Goal: Task Accomplishment & Management: Manage account settings

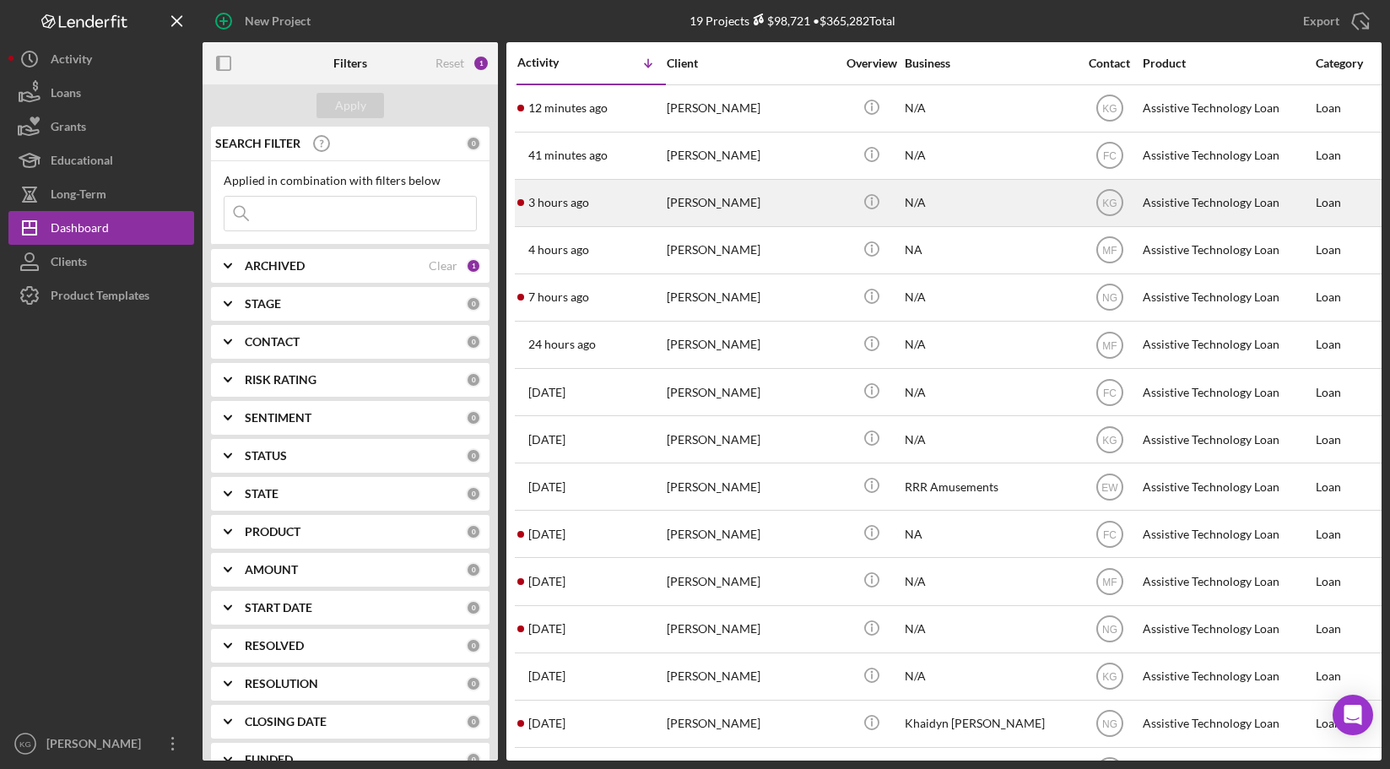
click at [723, 199] on div "[PERSON_NAME]" at bounding box center [751, 203] width 169 height 45
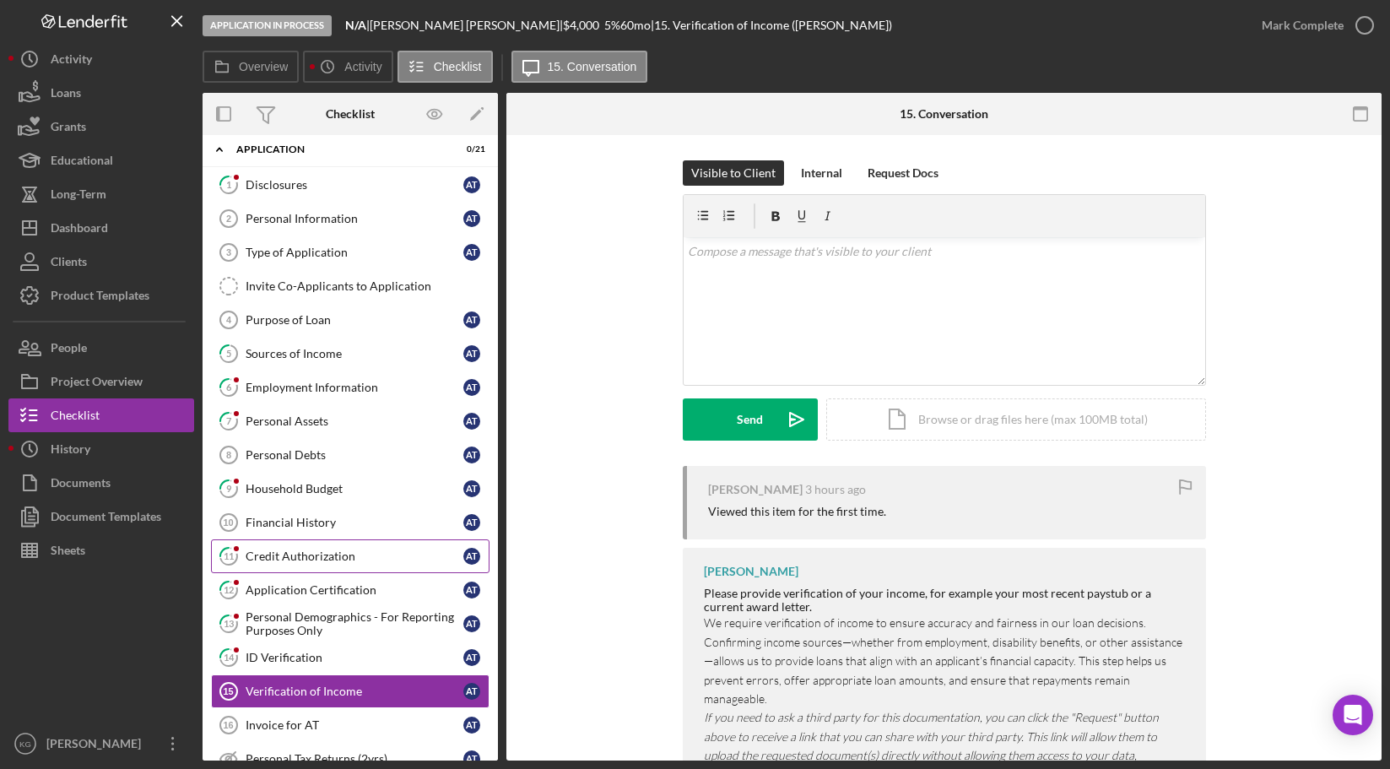
scroll to position [1, 0]
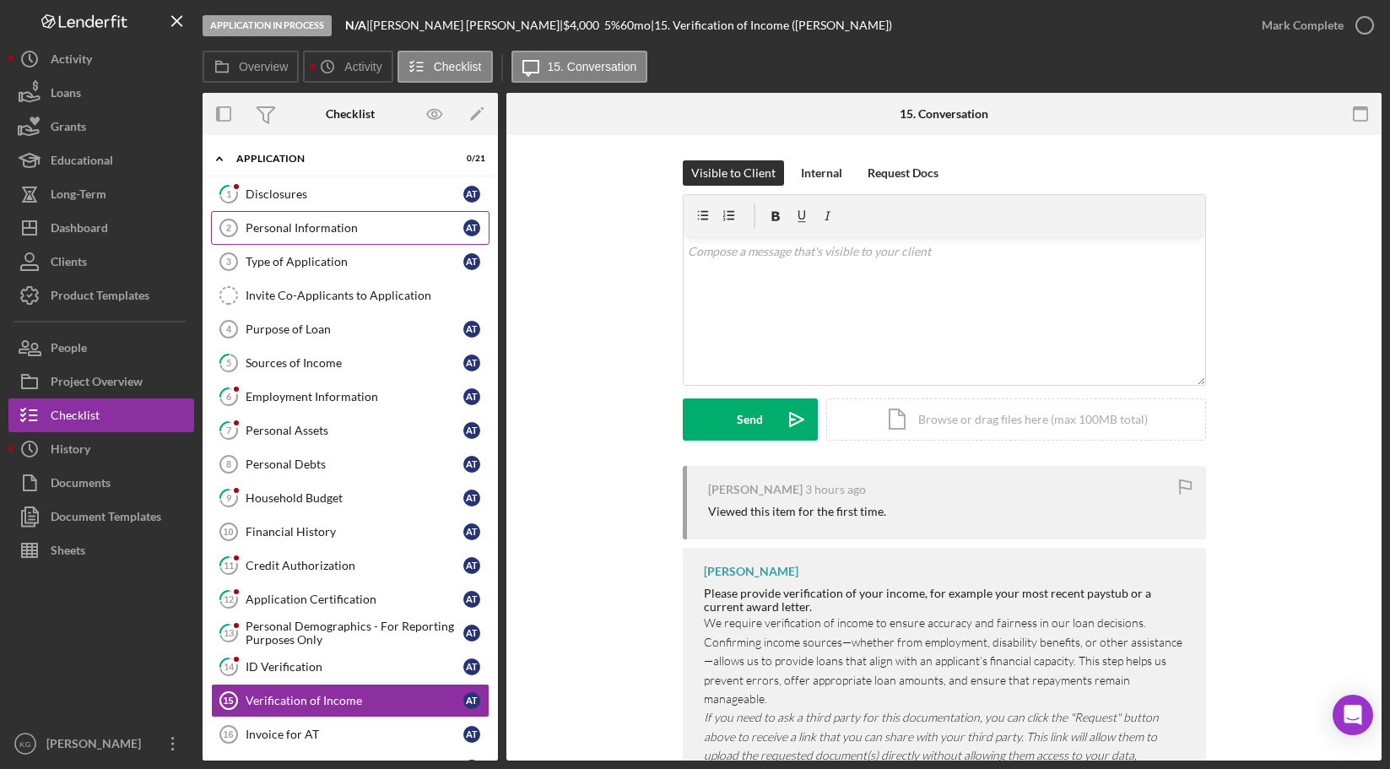
click at [306, 226] on div "Personal Information" at bounding box center [355, 228] width 218 height 14
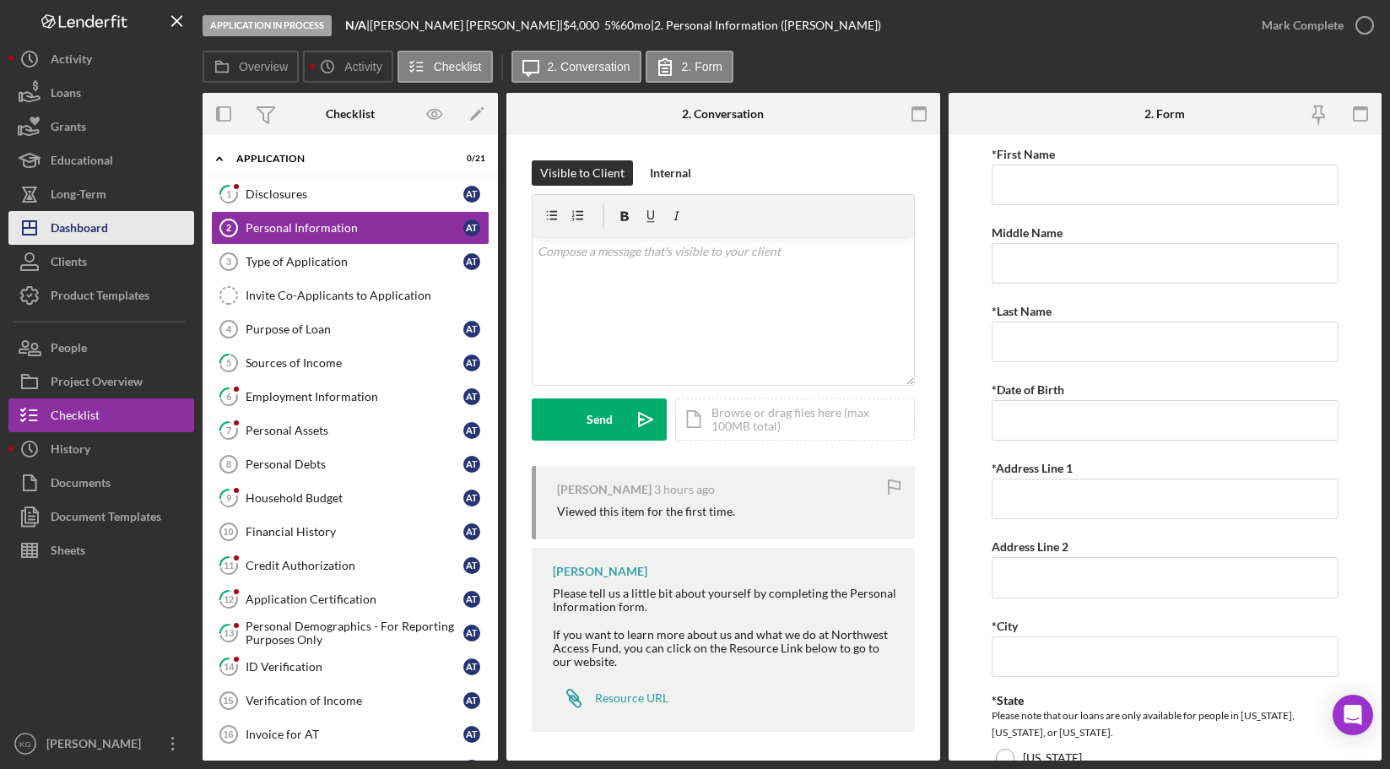
click at [93, 228] on div "Dashboard" at bounding box center [79, 230] width 57 height 38
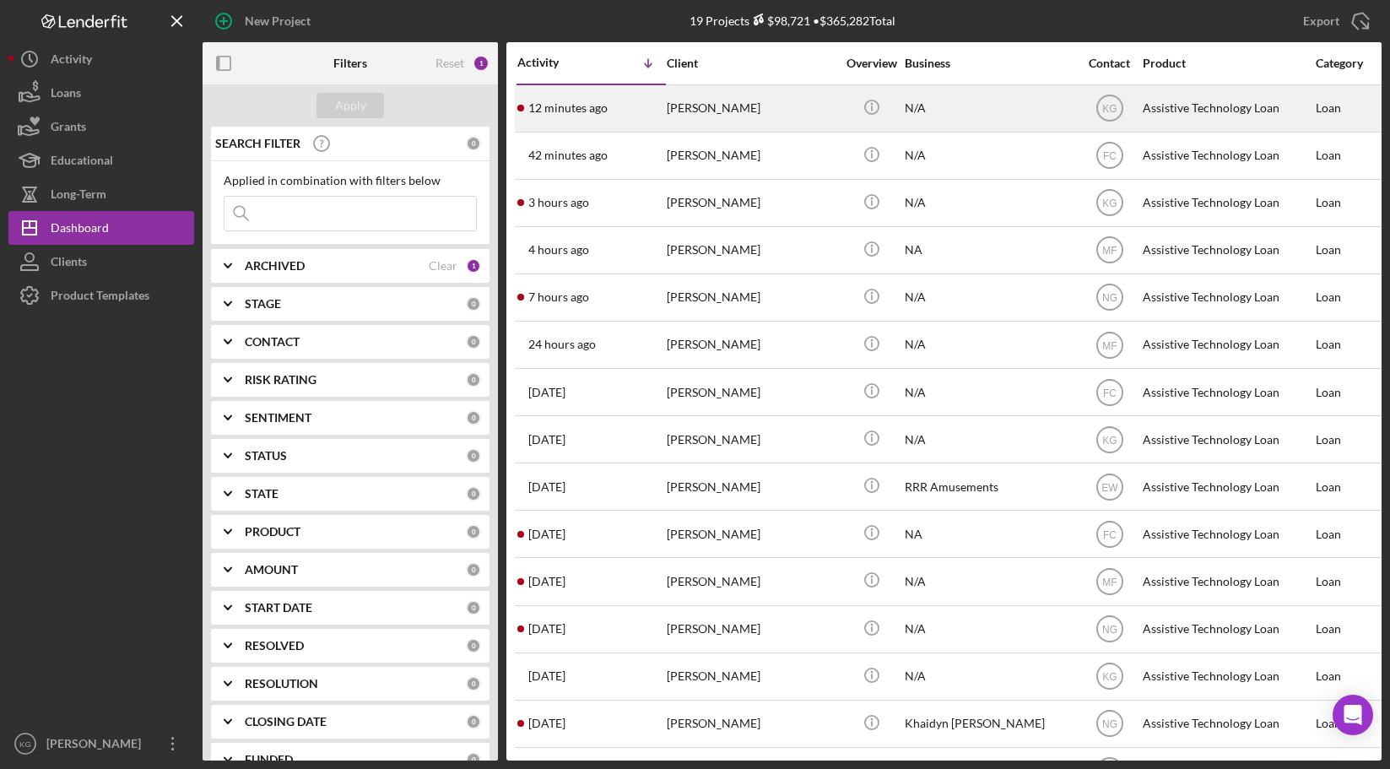
click at [697, 106] on div "Linda Braun" at bounding box center [751, 108] width 169 height 45
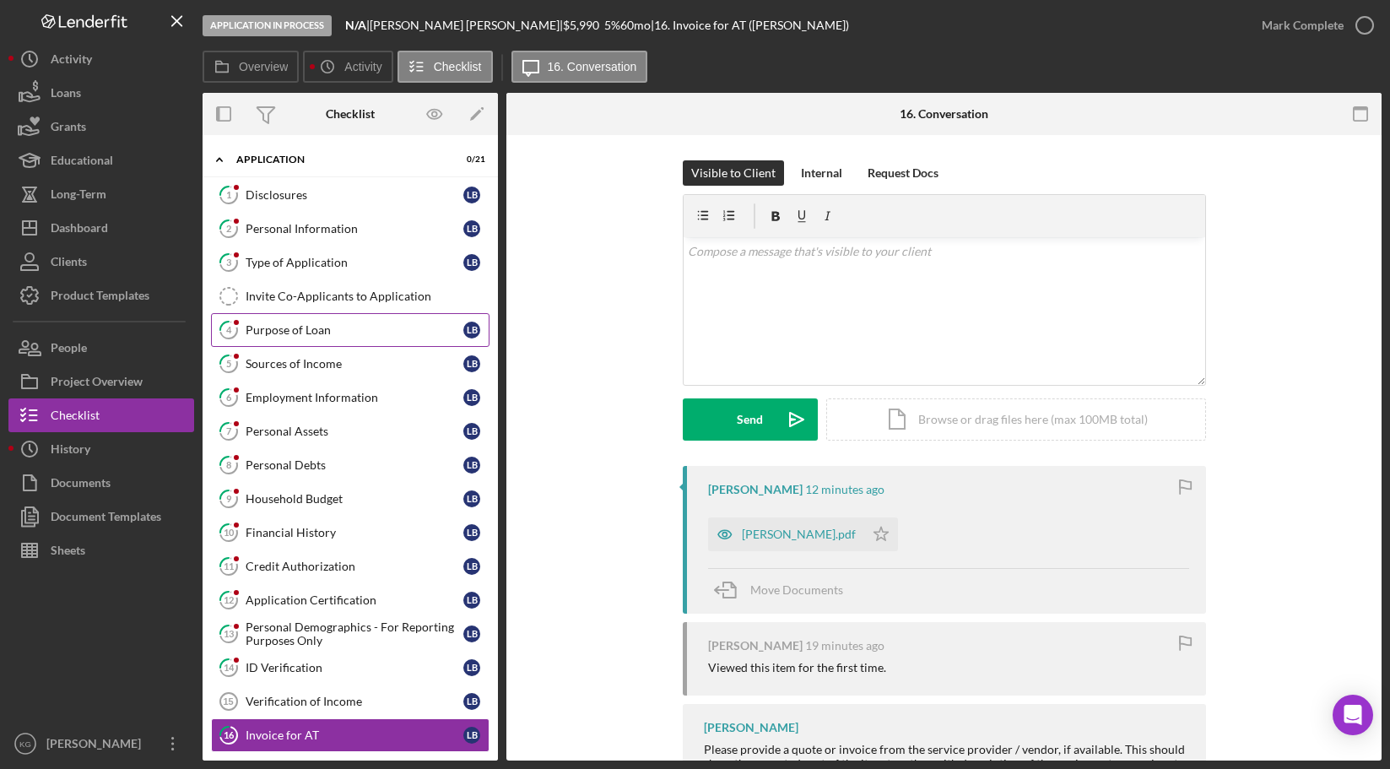
click at [270, 330] on div "Purpose of Loan" at bounding box center [355, 330] width 218 height 14
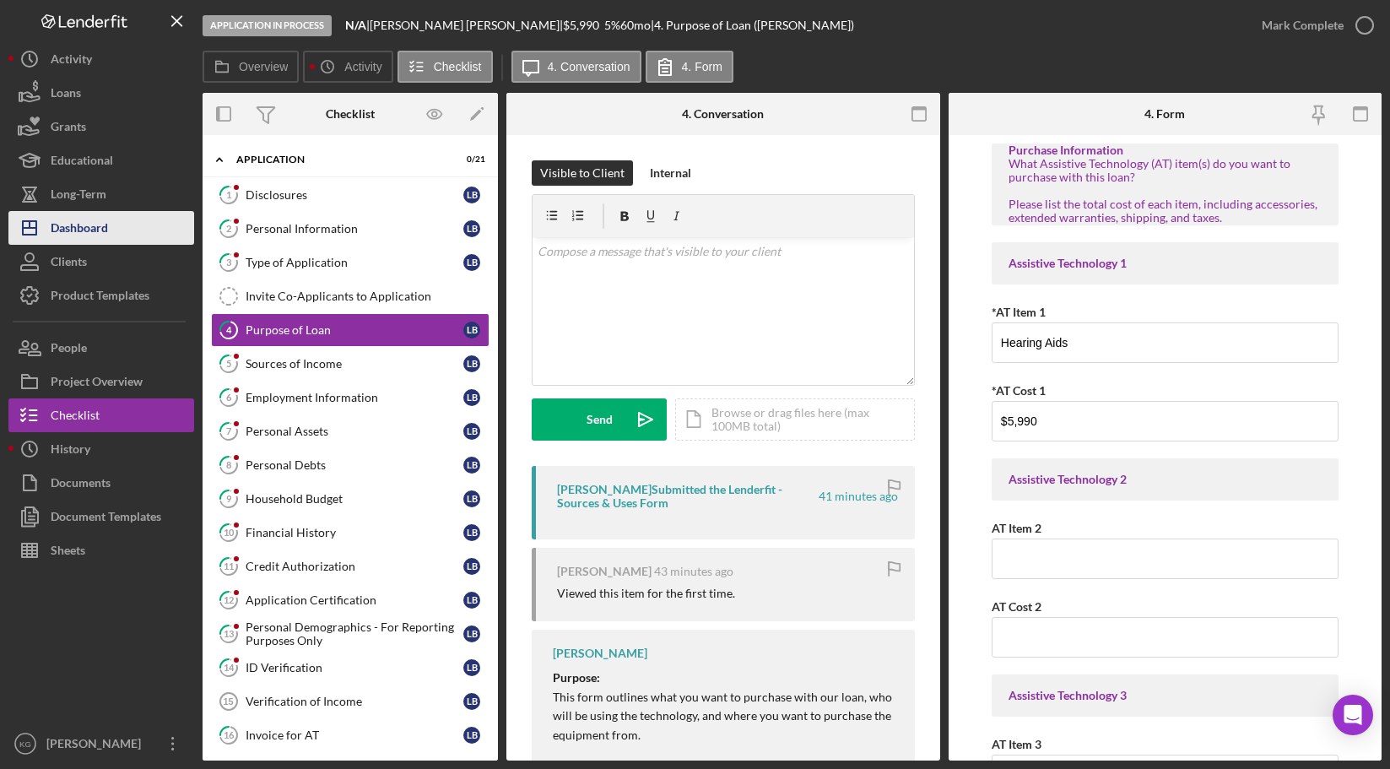
click at [62, 222] on div "Dashboard" at bounding box center [79, 230] width 57 height 38
